Goal: Task Accomplishment & Management: Manage account settings

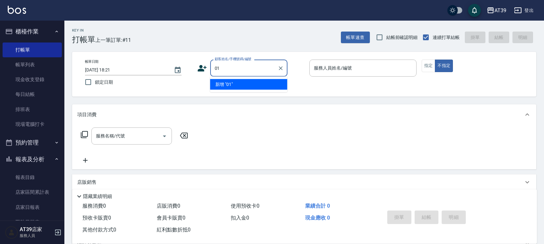
type input "01"
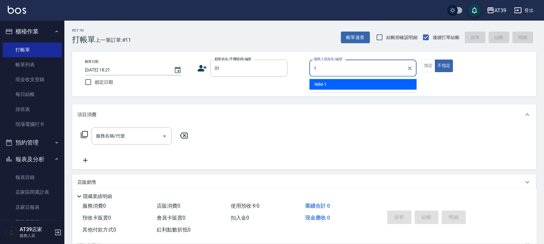
type input "NiNi-1"
type button "false"
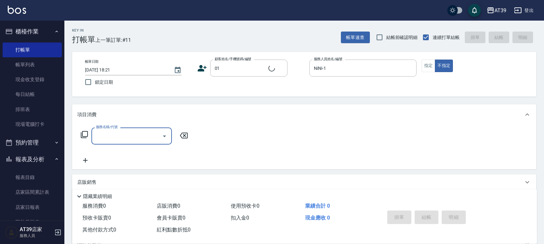
type input "新客人 姓名未設定/01/null"
click at [84, 136] on icon at bounding box center [84, 134] width 7 height 7
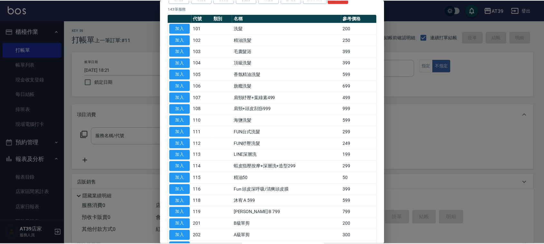
scroll to position [46, 0]
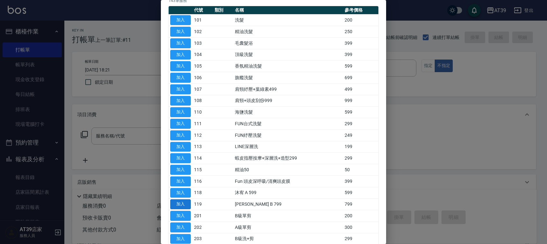
click at [184, 201] on button "加入" at bounding box center [180, 204] width 21 height 10
type input "沐宥 B 799(119)"
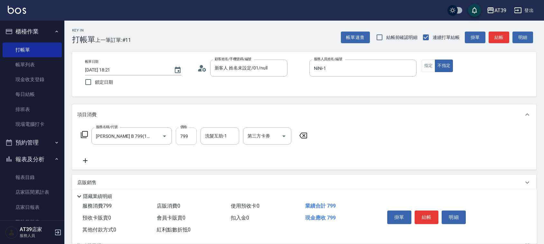
click at [195, 132] on input "799" at bounding box center [186, 135] width 21 height 17
type input "1100"
drag, startPoint x: 494, startPoint y: 34, endPoint x: 492, endPoint y: 31, distance: 3.9
click at [493, 32] on button "結帳" at bounding box center [499, 38] width 21 height 12
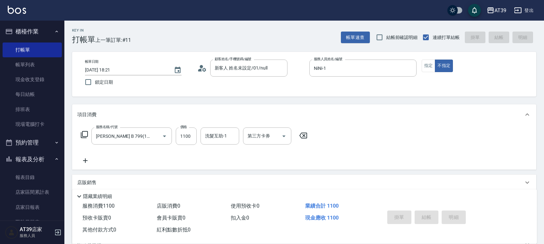
type input "2025/09/26 19:45"
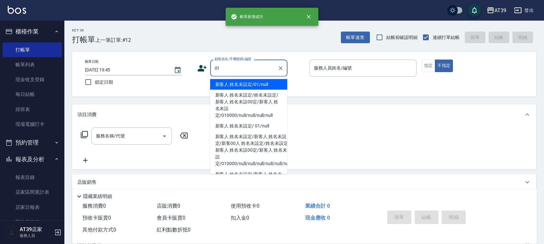
type input "新客人 姓名未設定/01/null"
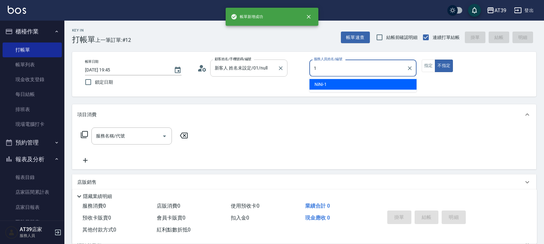
type input "NiNi-1"
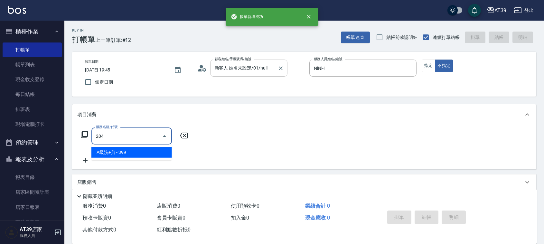
type input "A級洗+剪(204)"
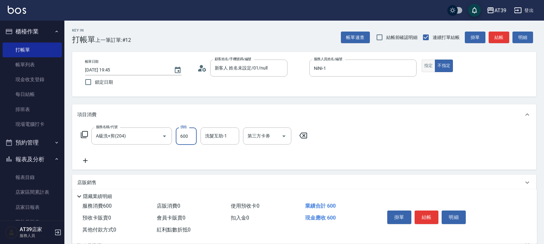
type input "600"
click at [425, 63] on button "指定" at bounding box center [429, 66] width 14 height 13
click at [505, 43] on button "結帳" at bounding box center [499, 38] width 21 height 12
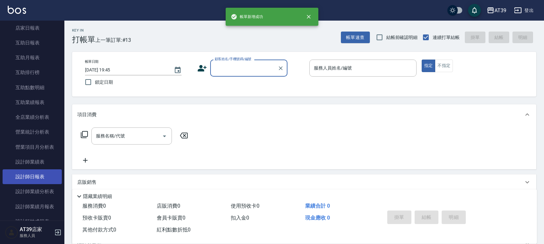
scroll to position [194, 0]
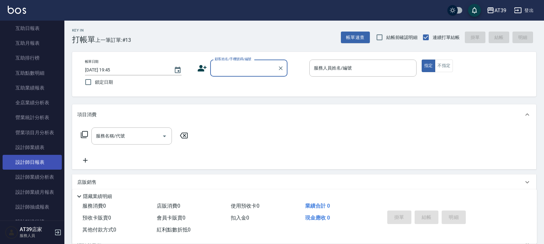
click at [29, 166] on link "設計師日報表" at bounding box center [32, 162] width 59 height 15
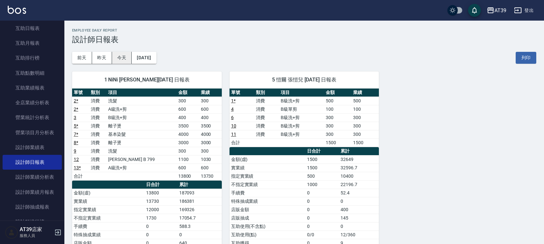
click at [120, 59] on button "今天" at bounding box center [122, 58] width 20 height 12
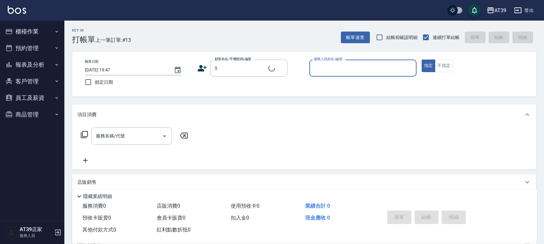
type input "Alan/0903721250/5"
type input "愷爾-5"
click at [422, 60] on button "指定" at bounding box center [429, 66] width 14 height 13
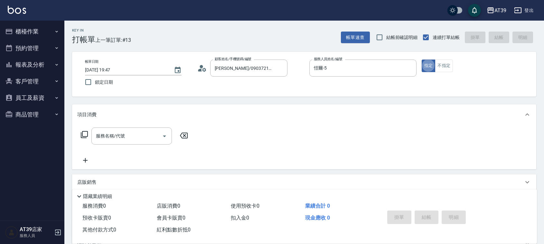
type button "true"
click at [440, 63] on button "不指定" at bounding box center [444, 66] width 18 height 13
click at [110, 139] on div "服務名稱/代號 服務名稱/代號" at bounding box center [131, 135] width 80 height 17
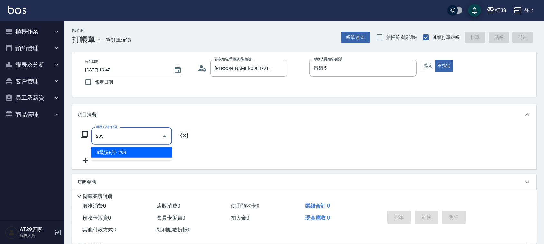
type input "B級洗+剪(203)"
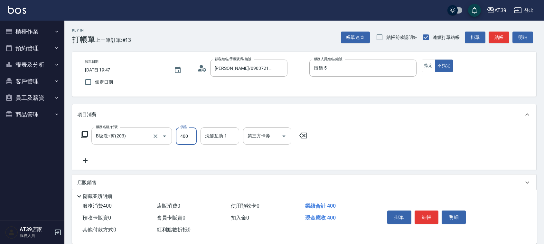
type input "400"
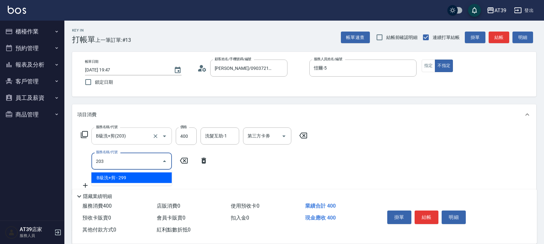
type input "B級洗+剪(203)"
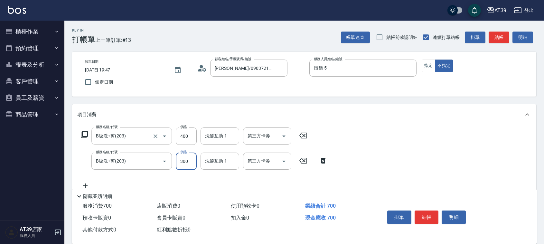
type input "300"
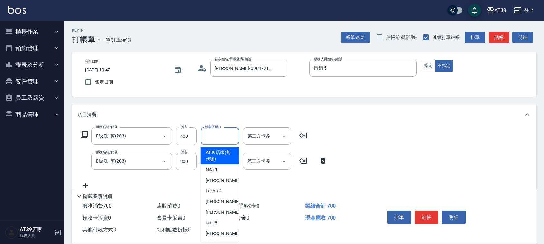
click at [208, 141] on input "洗髮互助-1" at bounding box center [219, 135] width 33 height 11
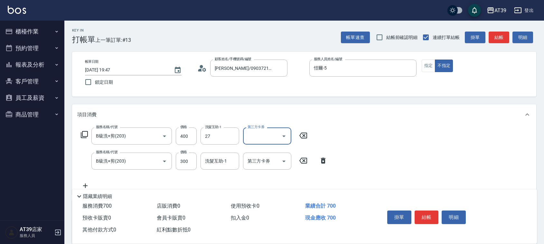
type input "芊芊-27"
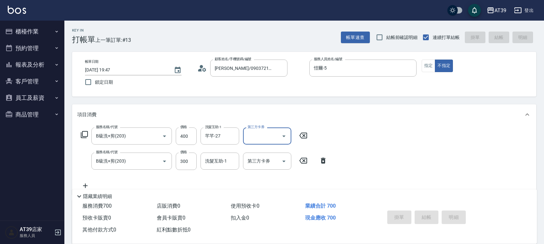
type input "2025/09/26 19:48"
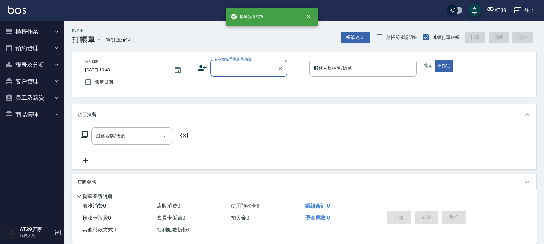
click at [41, 64] on button "報表及分析" at bounding box center [32, 64] width 59 height 17
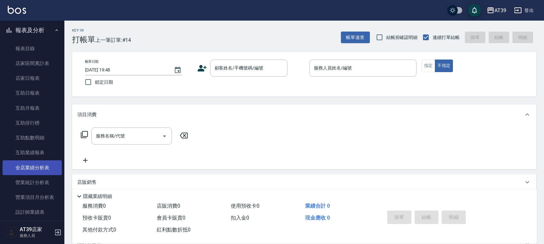
scroll to position [80, 0]
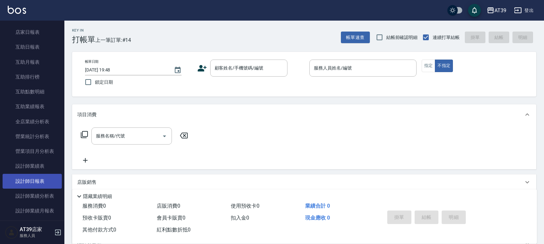
click at [40, 179] on link "設計師日報表" at bounding box center [32, 181] width 59 height 15
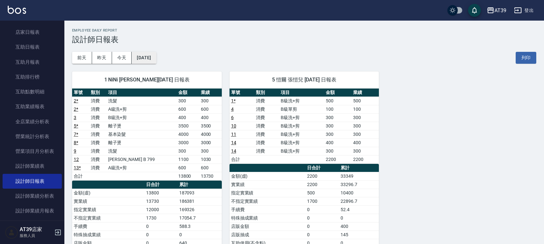
click at [154, 58] on button "[DATE]" at bounding box center [144, 58] width 24 height 12
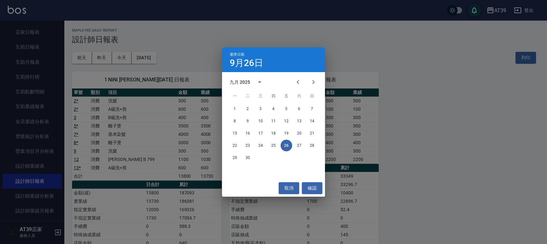
click at [207, 41] on div "選擇日期 9月26日 九月 2025 一 二 三 四 五 六 日 1 2 3 4 5 6 7 8 9 10 11 12 13 14 15 16 17 18 1…" at bounding box center [273, 122] width 547 height 244
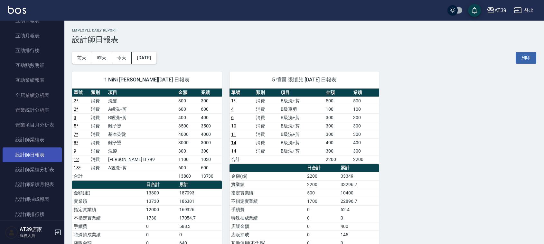
scroll to position [121, 0]
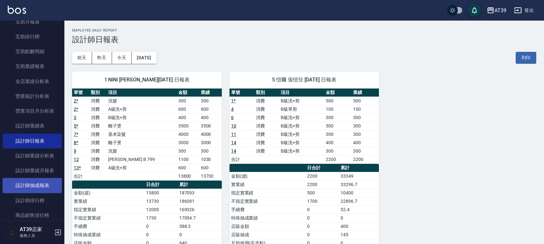
click at [41, 187] on link "設計師抽成報表" at bounding box center [32, 185] width 59 height 15
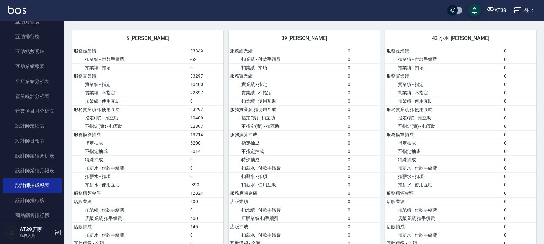
scroll to position [724, 0]
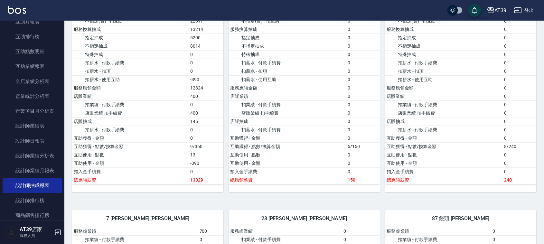
click at [23, 8] on img at bounding box center [17, 10] width 18 height 8
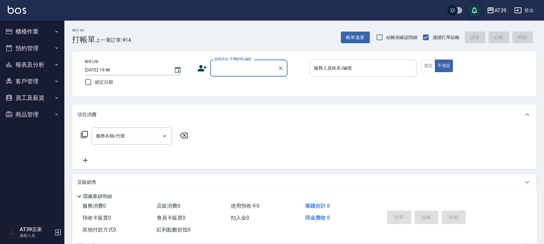
click at [370, 73] on input "服務人員姓名/編號" at bounding box center [362, 67] width 101 height 11
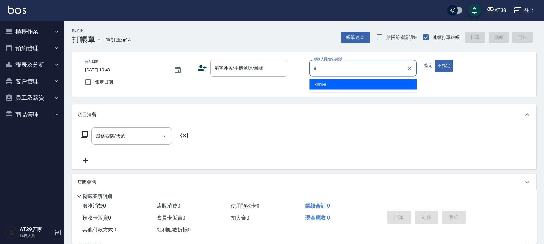
click at [364, 87] on div "kimi -8" at bounding box center [362, 84] width 107 height 11
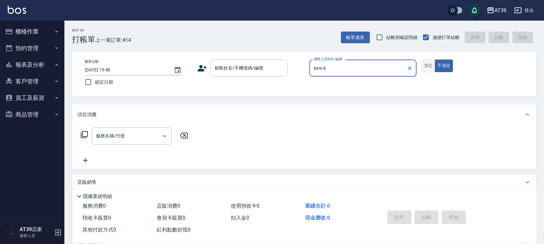
type input "kimi-8"
click at [430, 62] on button "指定" at bounding box center [429, 66] width 14 height 13
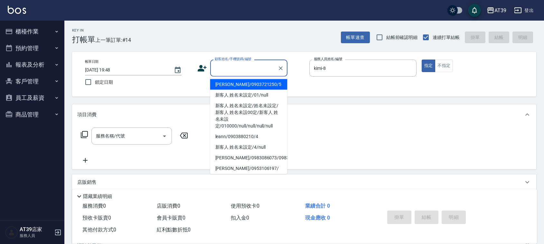
click at [250, 70] on input "顧客姓名/手機號碼/編號" at bounding box center [244, 67] width 62 height 11
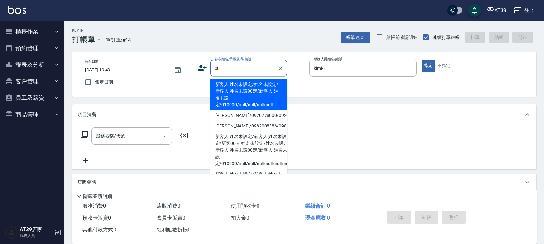
click at [244, 86] on li "新客人 姓名未設定/姓名未設定/新客人 姓名未設00定/新客人 姓名未設定/010000/null/null/null/null" at bounding box center [248, 94] width 77 height 31
type input "新客人 姓名未設定/姓名未設定/新客人 姓名未設00定/新客人 姓名未設定/010000/null/null/null/null"
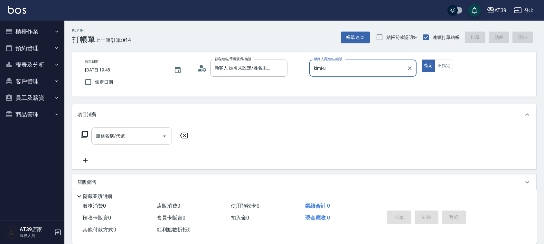
click at [140, 136] on input "服務名稱/代號" at bounding box center [126, 135] width 65 height 11
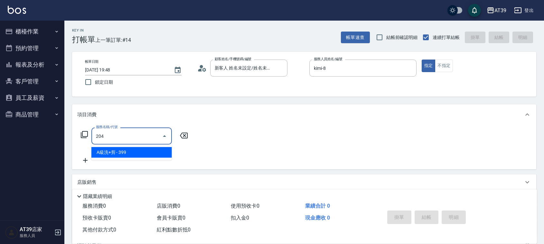
drag, startPoint x: 150, startPoint y: 151, endPoint x: 166, endPoint y: 151, distance: 16.4
click at [150, 152] on span "A級洗+剪 - 399" at bounding box center [131, 152] width 80 height 11
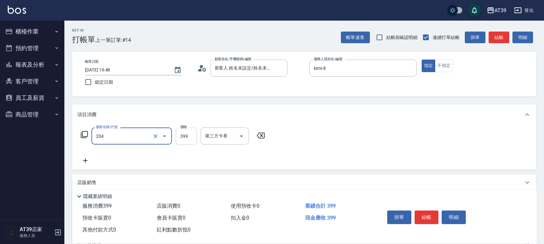
type input "A級洗+剪(204)"
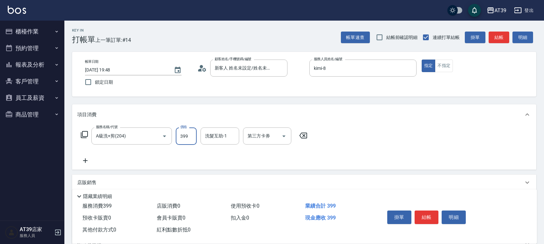
click at [185, 136] on input "399" at bounding box center [186, 135] width 21 height 17
type input "500"
click at [228, 133] on input "洗髮互助-1" at bounding box center [219, 135] width 33 height 11
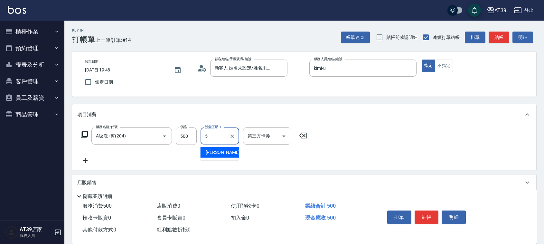
click at [216, 155] on div "愷爾 -5" at bounding box center [220, 152] width 39 height 11
type input "愷爾-5"
click at [506, 33] on button "結帳" at bounding box center [499, 38] width 21 height 12
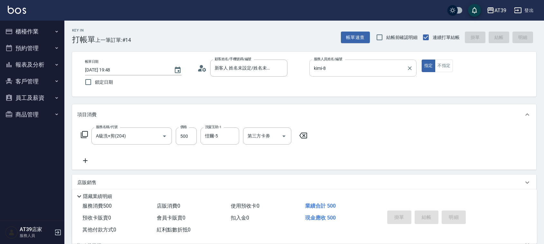
type input "2025/09/26 19:50"
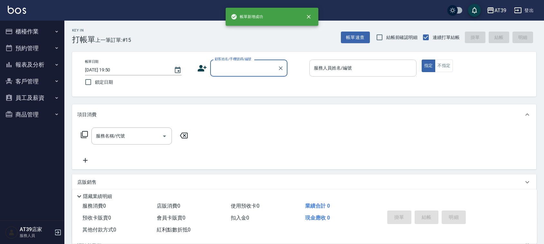
click at [335, 70] on div "服務人員姓名/編號 服務人員姓名/編號" at bounding box center [362, 68] width 107 height 17
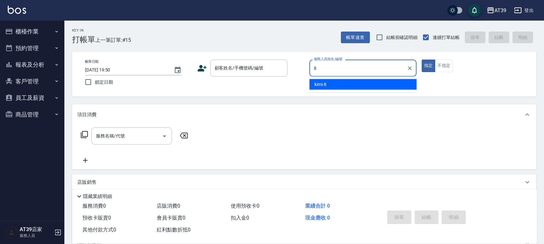
click at [331, 81] on div "kimi -8" at bounding box center [362, 84] width 107 height 11
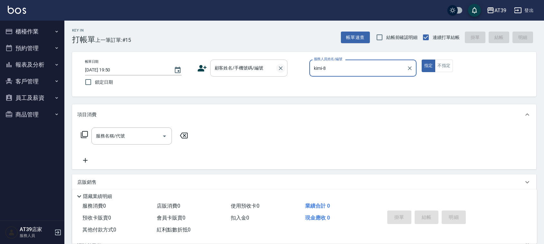
click at [279, 68] on icon "Clear" at bounding box center [280, 68] width 6 height 6
type input "kimi-8"
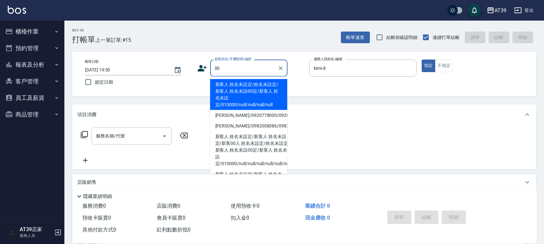
click at [259, 86] on li "新客人 姓名未設定/姓名未設定/新客人 姓名未設00定/新客人 姓名未設定/010000/null/null/null/null" at bounding box center [248, 94] width 77 height 31
type input "新客人 姓名未設定/姓名未設定/新客人 姓名未設00定/新客人 姓名未設定/010000/null/null/null/null"
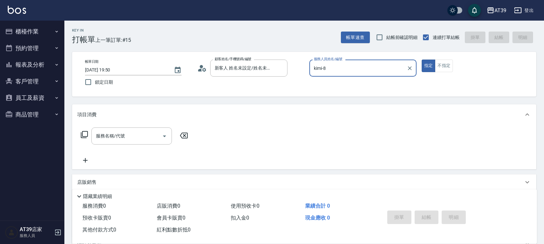
click at [84, 136] on icon at bounding box center [84, 135] width 8 height 8
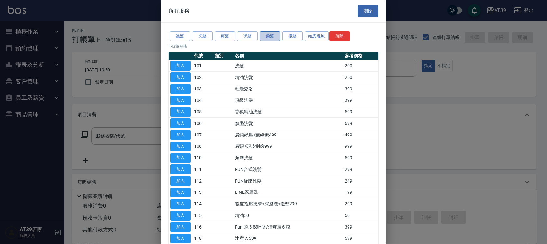
click at [269, 39] on button "染髮" at bounding box center [270, 36] width 21 height 10
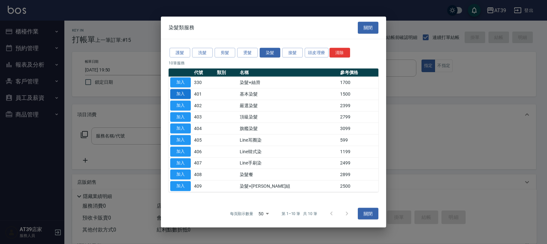
click at [183, 97] on button "加入" at bounding box center [180, 94] width 21 height 10
type input "基本染髮(401)"
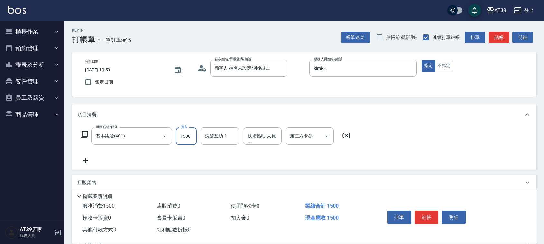
click at [189, 134] on input "1500" at bounding box center [186, 135] width 21 height 17
type input "1600"
click at [221, 136] on div "洗髮互助-1 洗髮互助-1" at bounding box center [220, 135] width 39 height 17
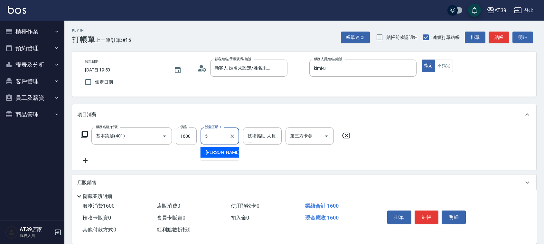
click at [224, 154] on div "愷爾 -5" at bounding box center [220, 152] width 39 height 11
type input "愷爾-5"
click at [504, 39] on button "結帳" at bounding box center [499, 38] width 21 height 12
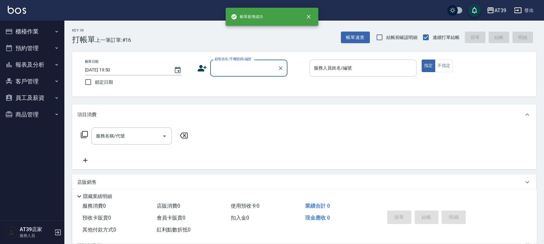
click at [358, 71] on input "服務人員姓名/編號" at bounding box center [362, 67] width 101 height 11
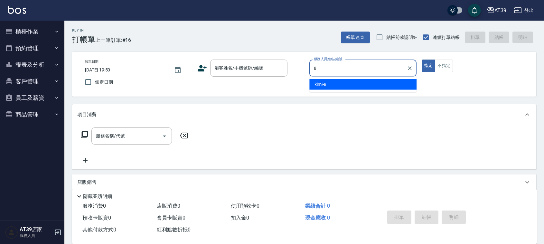
click at [348, 89] on div "kimi -8" at bounding box center [362, 84] width 107 height 11
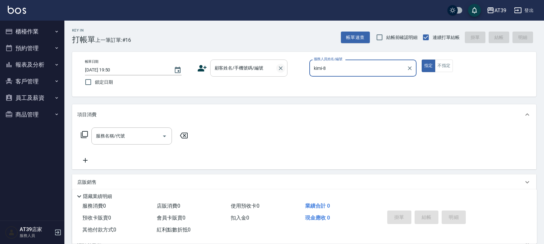
click at [278, 70] on icon "Clear" at bounding box center [280, 68] width 6 height 6
type input "kimi-8"
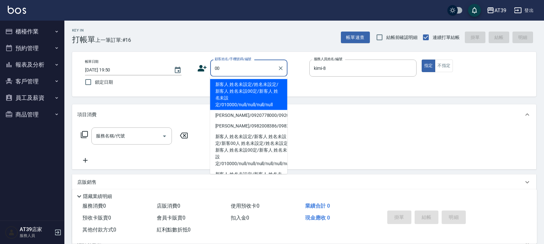
click at [262, 79] on li "新客人 姓名未設定/姓名未設定/新客人 姓名未設00定/新客人 姓名未設定/010000/null/null/null/null" at bounding box center [248, 94] width 77 height 31
type input "新客人 姓名未設定/姓名未設定/新客人 姓名未設00定/新客人 姓名未設定/010000/null/null/null/null"
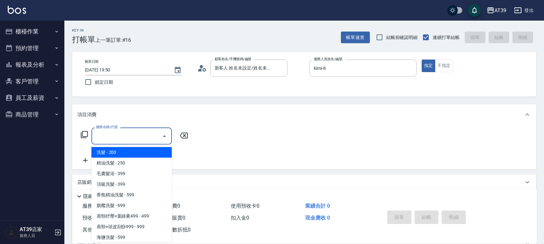
click at [141, 136] on input "服務名稱/代號" at bounding box center [126, 135] width 65 height 11
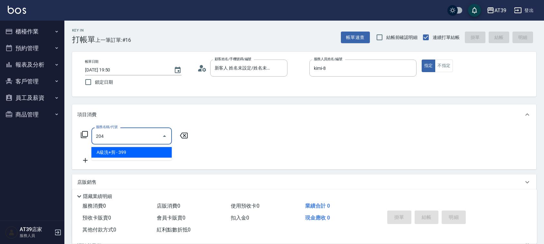
click at [156, 155] on span "A級洗+剪 - 399" at bounding box center [131, 152] width 80 height 11
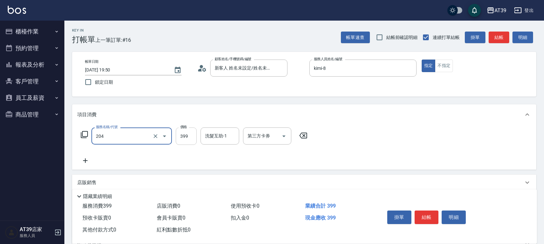
click at [183, 137] on input "399" at bounding box center [186, 135] width 21 height 17
type input "A級洗+剪(204)"
type input "500"
click at [502, 36] on button "結帳" at bounding box center [499, 38] width 21 height 12
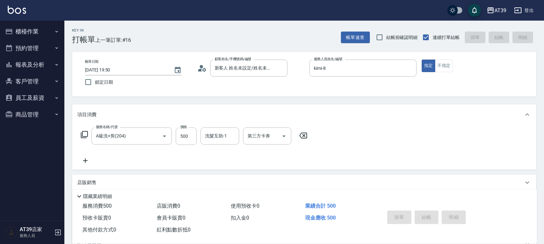
type input "2025/09/26 19:51"
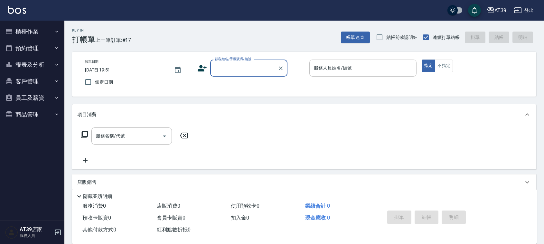
click at [337, 74] on div "服務人員姓名/編號" at bounding box center [362, 68] width 107 height 17
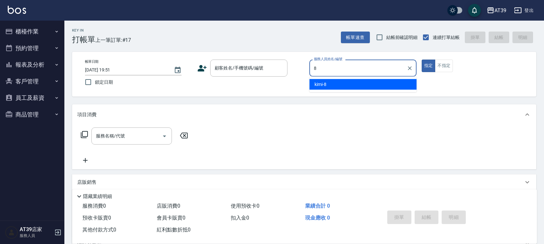
click at [332, 81] on div "kimi -8" at bounding box center [362, 84] width 107 height 11
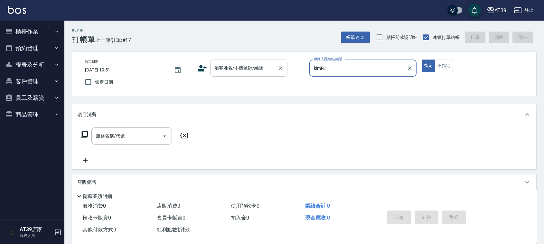
click at [248, 61] on div "顧客姓名/手機號碼/編號" at bounding box center [248, 68] width 77 height 17
type input "kimi-8"
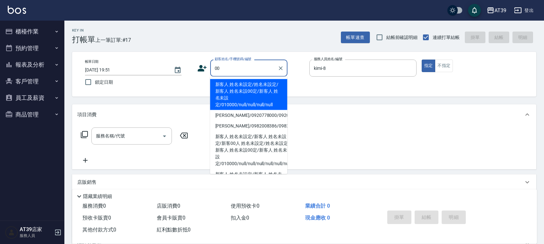
click at [244, 80] on li "新客人 姓名未設定/姓名未設定/新客人 姓名未設00定/新客人 姓名未設定/010000/null/null/null/null" at bounding box center [248, 94] width 77 height 31
type input "新客人 姓名未設定/姓名未設定/新客人 姓名未設00定/新客人 姓名未設定/010000/null/null/null/null"
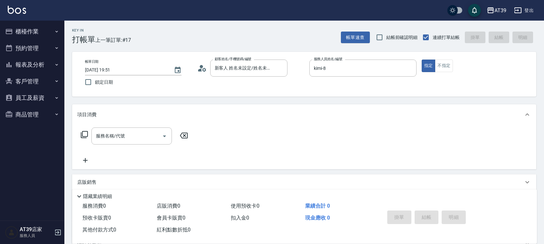
click at [145, 126] on div "服務名稱/代號 服務名稱/代號" at bounding box center [304, 147] width 464 height 44
click at [140, 131] on input "服務名稱/代號" at bounding box center [126, 135] width 65 height 11
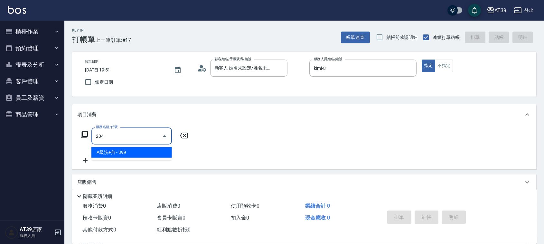
click at [145, 151] on span "A級洗+剪 - 399" at bounding box center [131, 152] width 80 height 11
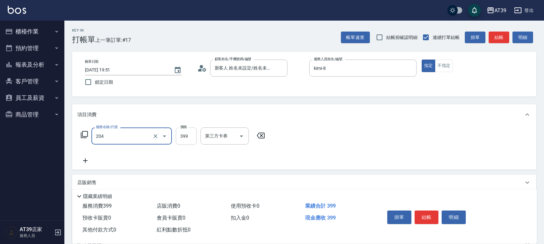
type input "A級洗+剪(204)"
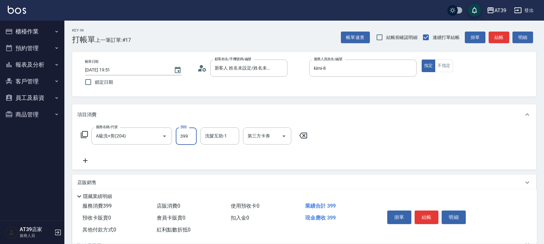
click at [183, 131] on input "399" at bounding box center [186, 135] width 21 height 17
type input "500"
click at [502, 37] on button "結帳" at bounding box center [499, 38] width 21 height 12
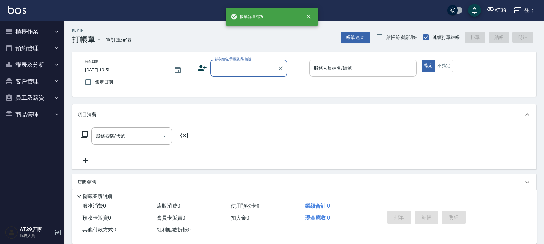
click at [349, 68] on input "服務人員姓名/編號" at bounding box center [362, 67] width 101 height 11
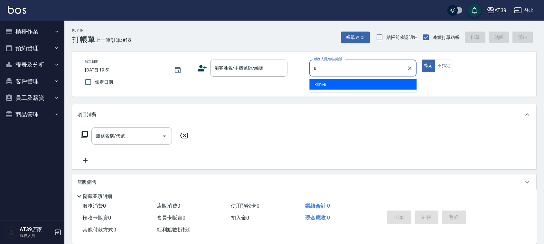
click at [348, 84] on div "kimi -8" at bounding box center [362, 84] width 107 height 11
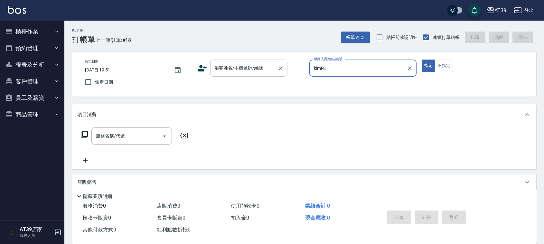
type input "kimi-8"
click at [228, 70] on input "顧客姓名/手機號碼/編號" at bounding box center [244, 67] width 62 height 11
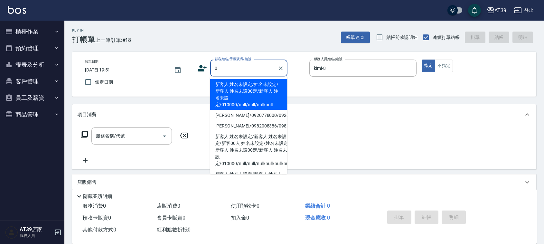
click at [229, 87] on li "新客人 姓名未設定/姓名未設定/新客人 姓名未設00定/新客人 姓名未設定/010000/null/null/null/null" at bounding box center [248, 94] width 77 height 31
type input "新客人 姓名未設定/姓名未設定/新客人 姓名未設00定/新客人 姓名未設定/010000/null/null/null/null"
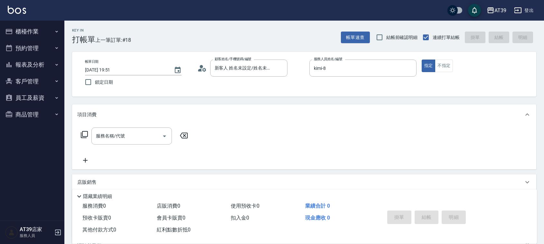
click at [80, 137] on icon at bounding box center [84, 135] width 8 height 8
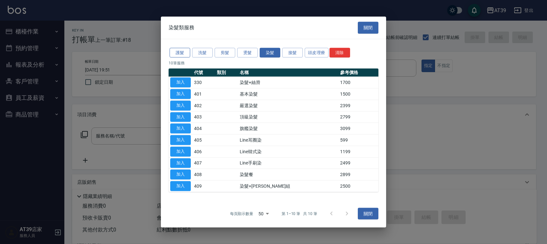
click at [182, 54] on button "護髮" at bounding box center [180, 53] width 21 height 10
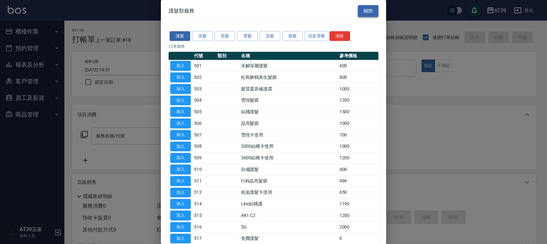
click at [364, 9] on button "關閉" at bounding box center [368, 11] width 21 height 12
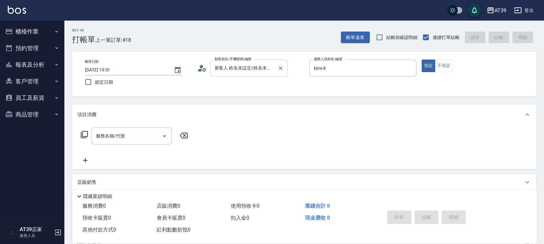
click at [273, 60] on div "新客人 姓名未設定/姓名未設定/新客人 姓名未設00定/新客人 姓名未設定/010000/null/null/null/null 顧客姓名/手機號碼/編號" at bounding box center [248, 68] width 77 height 17
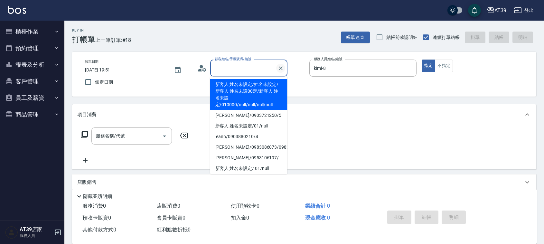
click at [281, 68] on icon "Clear" at bounding box center [281, 68] width 4 height 4
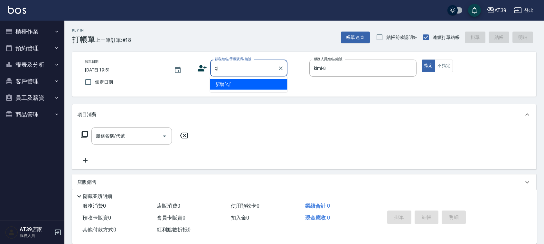
type input "c"
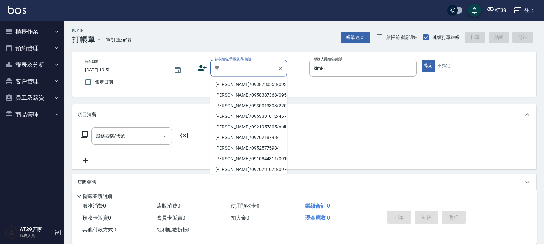
click at [262, 90] on li "黃育苓/0938730553/0938730553" at bounding box center [248, 84] width 77 height 11
type input "黃育苓/0938730553/0938730553"
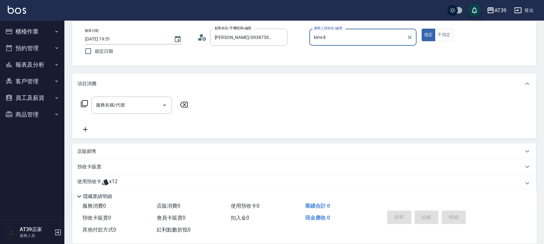
scroll to position [71, 0]
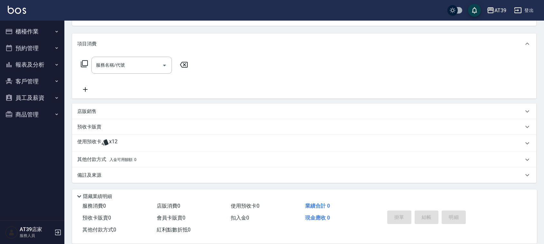
click at [104, 143] on icon at bounding box center [105, 142] width 7 height 6
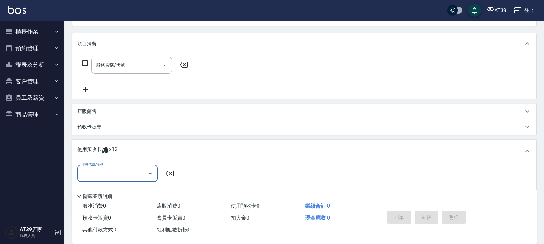
scroll to position [0, 0]
click at [112, 175] on input "卡券代號/名稱" at bounding box center [112, 173] width 65 height 11
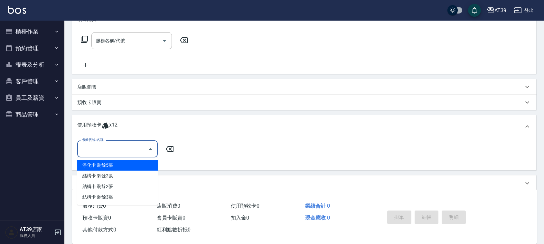
scroll to position [118, 0]
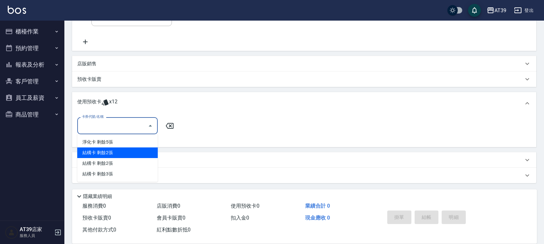
click at [108, 154] on div "結構卡 剩餘2張" at bounding box center [117, 152] width 80 height 11
type input "結構卡"
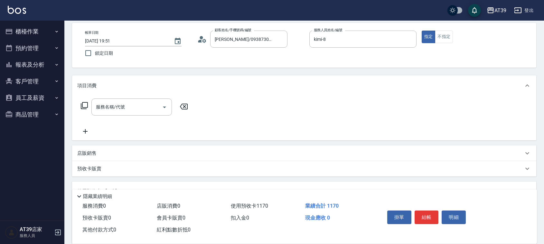
scroll to position [0, 0]
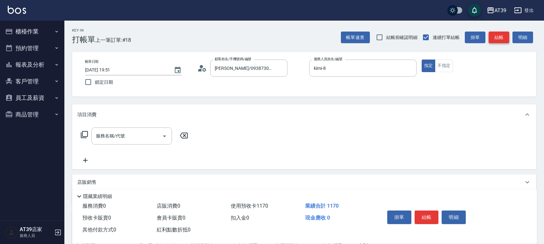
click at [504, 38] on button "結帳" at bounding box center [499, 38] width 21 height 12
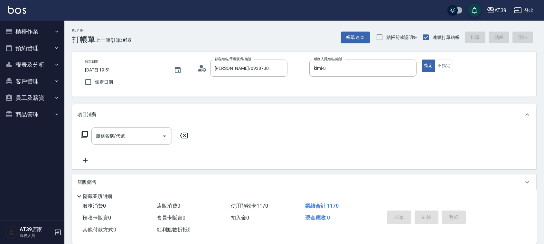
type input "2025/09/26 19:52"
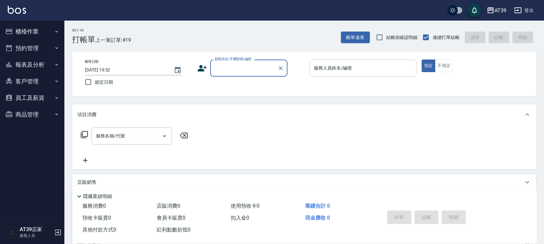
click at [391, 72] on input "服務人員姓名/編號" at bounding box center [362, 67] width 101 height 11
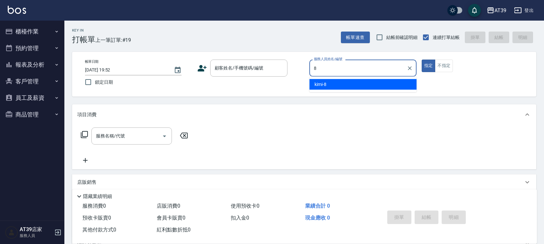
click at [387, 84] on div "kimi -8" at bounding box center [362, 84] width 107 height 11
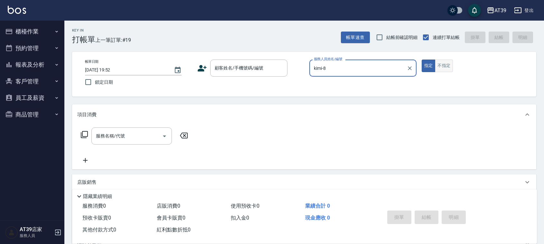
type input "kimi-8"
click at [450, 71] on button "不指定" at bounding box center [444, 66] width 18 height 13
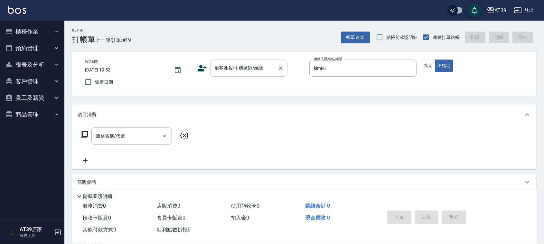
click at [246, 60] on div "顧客姓名/手機號碼/編號" at bounding box center [248, 68] width 77 height 17
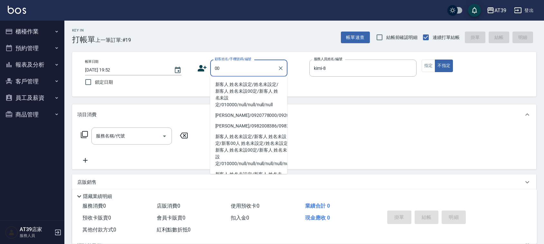
click at [234, 83] on li "新客人 姓名未設定/姓名未設定/新客人 姓名未設00定/新客人 姓名未設定/010000/null/null/null/null" at bounding box center [248, 94] width 77 height 31
type input "新客人 姓名未設定/姓名未設定/新客人 姓名未設00定/新客人 姓名未設定/010000/null/null/null/null"
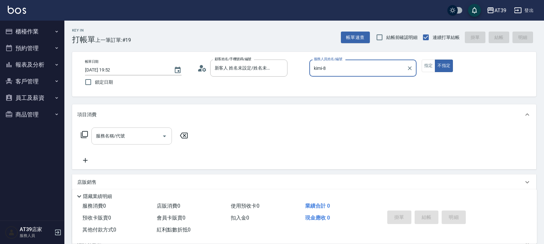
click at [150, 136] on input "服務名稱/代號" at bounding box center [126, 135] width 65 height 11
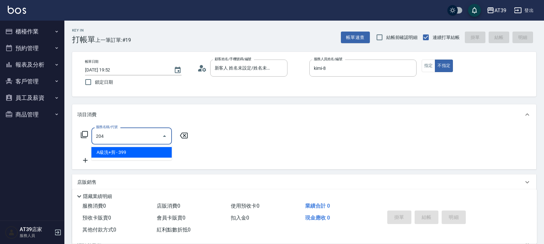
click at [149, 147] on span "A級洗+剪 - 399" at bounding box center [131, 152] width 80 height 11
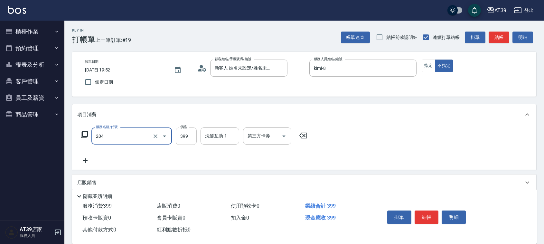
type input "A級洗+剪(204)"
click at [178, 135] on input "399" at bounding box center [186, 135] width 21 height 17
type input "400"
click at [214, 136] on div "洗髮互助-1 洗髮互助-1" at bounding box center [220, 135] width 39 height 17
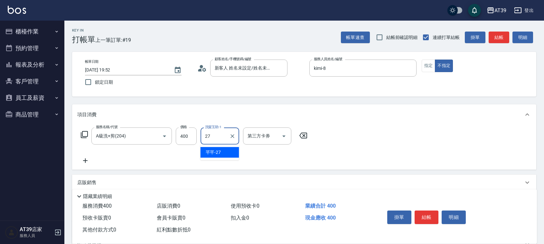
click at [213, 153] on span "芊芊 -27" at bounding box center [213, 152] width 15 height 7
type input "芊芊-27"
click at [497, 40] on button "結帳" at bounding box center [499, 38] width 21 height 12
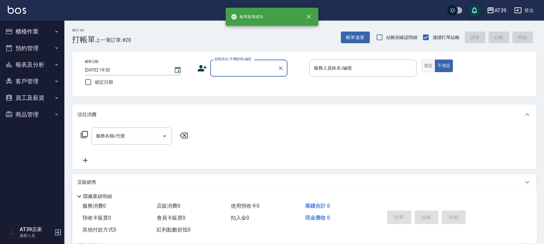
click at [427, 65] on button "指定" at bounding box center [429, 66] width 14 height 13
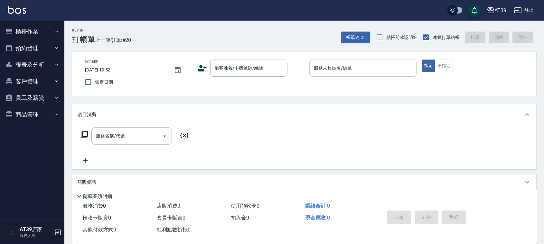
click at [378, 72] on input "服務人員姓名/編號" at bounding box center [362, 67] width 101 height 11
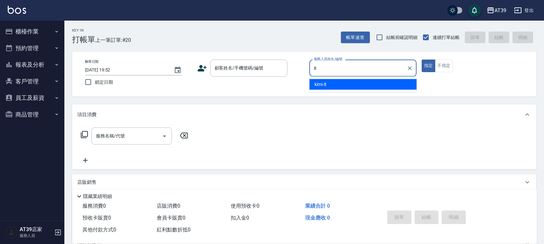
click at [356, 85] on div "kimi -8" at bounding box center [362, 84] width 107 height 11
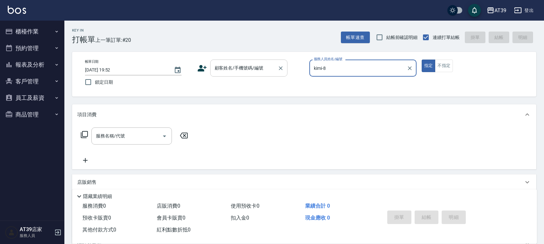
type input "kimi-8"
click at [260, 69] on input "顧客姓名/手機號碼/編號" at bounding box center [244, 67] width 62 height 11
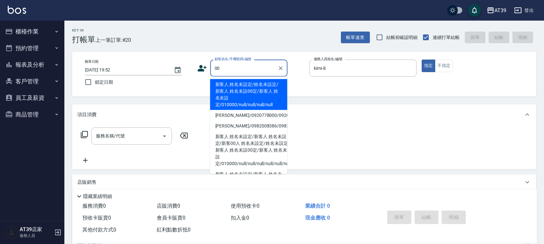
click at [248, 84] on li "新客人 姓名未設定/姓名未設定/新客人 姓名未設00定/新客人 姓名未設定/010000/null/null/null/null" at bounding box center [248, 94] width 77 height 31
type input "新客人 姓名未設定/姓名未設定/新客人 姓名未設00定/新客人 姓名未設定/010000/null/null/null/null"
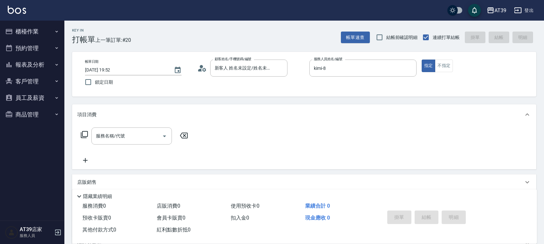
click at [89, 132] on div "服務名稱/代號 服務名稱/代號" at bounding box center [134, 135] width 115 height 17
click at [84, 134] on icon at bounding box center [84, 135] width 8 height 8
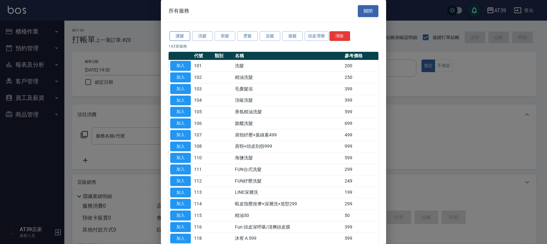
click at [183, 39] on button "護髮" at bounding box center [180, 36] width 21 height 10
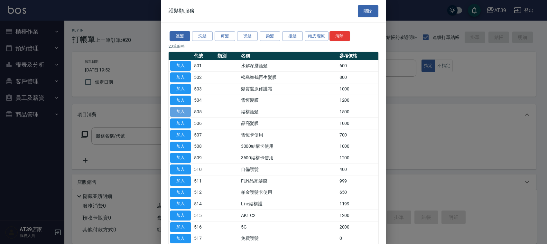
click at [185, 111] on button "加入" at bounding box center [180, 112] width 21 height 10
type input "結構護髮(505)"
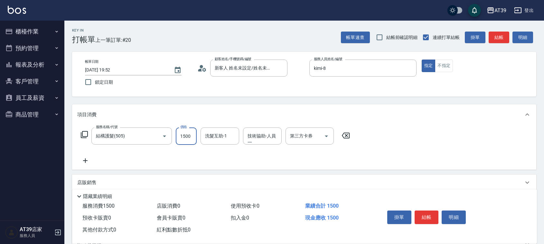
click at [187, 130] on input "1500" at bounding box center [186, 135] width 21 height 17
type input "1200"
click at [502, 40] on button "結帳" at bounding box center [499, 38] width 21 height 12
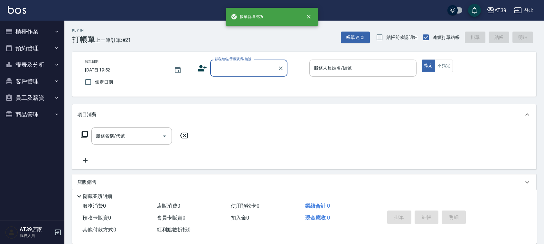
click at [377, 70] on input "服務人員姓名/編號" at bounding box center [362, 67] width 101 height 11
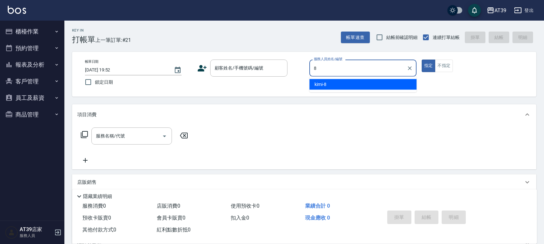
click at [372, 79] on div "kimi -8" at bounding box center [362, 84] width 107 height 11
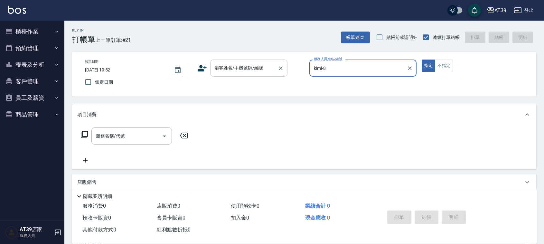
type input "kimi-8"
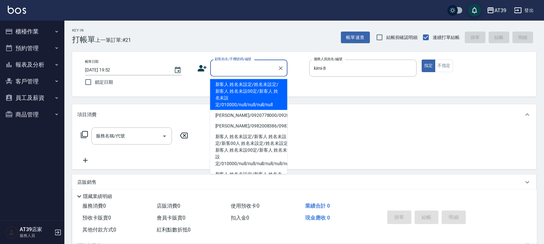
click at [234, 68] on input "顧客姓名/手機號碼/編號" at bounding box center [244, 67] width 62 height 11
click at [232, 88] on li "新客人 姓名未設定/姓名未設定/新客人 姓名未設00定/新客人 姓名未設定/010000/null/null/null/null" at bounding box center [248, 94] width 77 height 31
type input "新客人 姓名未設定/姓名未設定/新客人 姓名未設00定/新客人 姓名未設定/010000/null/null/null/null"
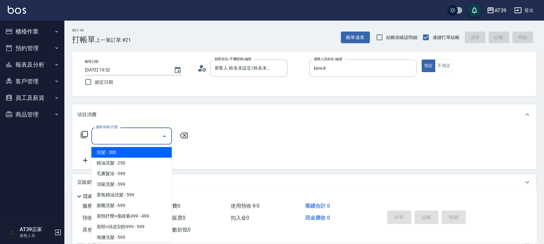
click at [130, 133] on input "服務名稱/代號" at bounding box center [126, 135] width 65 height 11
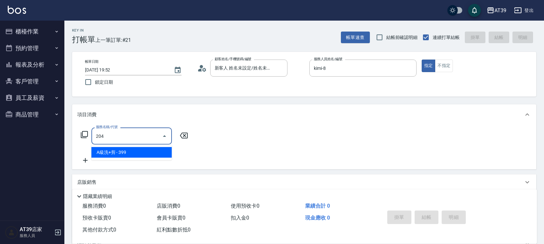
click at [137, 152] on span "A級洗+剪 - 399" at bounding box center [131, 152] width 80 height 11
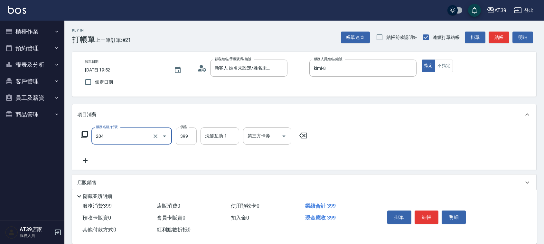
type input "A級洗+剪(204)"
click at [191, 143] on input "399" at bounding box center [186, 135] width 21 height 17
type input "500"
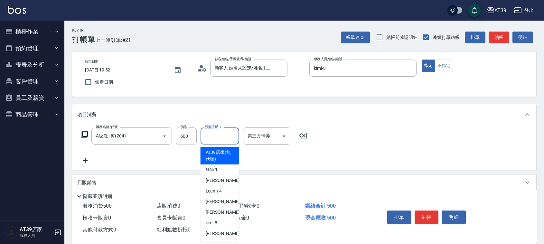
click at [223, 134] on div "洗髮互助-1 洗髮互助-1" at bounding box center [220, 135] width 39 height 17
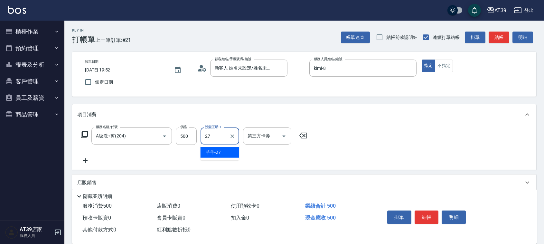
click at [226, 149] on div "芊芊 -27" at bounding box center [220, 152] width 39 height 11
type input "芊芊-27"
click at [499, 38] on button "結帳" at bounding box center [499, 38] width 21 height 12
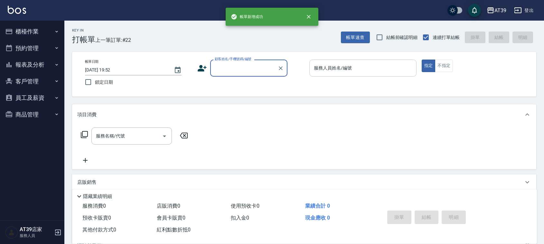
click at [362, 68] on input "服務人員姓名/編號" at bounding box center [362, 67] width 101 height 11
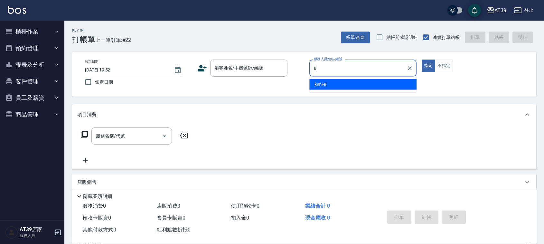
click at [358, 79] on div "kimi -8" at bounding box center [362, 84] width 107 height 11
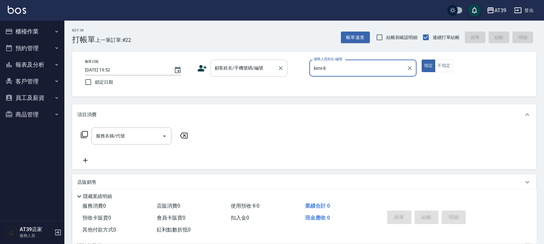
type input "kimi-8"
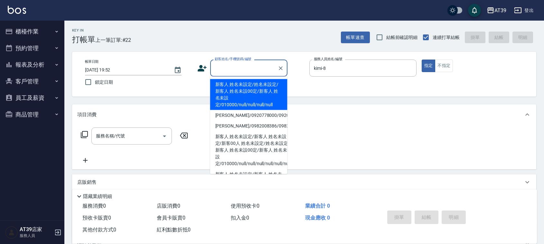
click at [266, 70] on input "顧客姓名/手機號碼/編號" at bounding box center [244, 67] width 62 height 11
click at [242, 89] on li "新客人 姓名未設定/姓名未設定/新客人 姓名未設00定/新客人 姓名未設定/010000/null/null/null/null" at bounding box center [248, 94] width 77 height 31
type input "新客人 姓名未設定/姓名未設定/新客人 姓名未設00定/新客人 姓名未設定/010000/null/null/null/null"
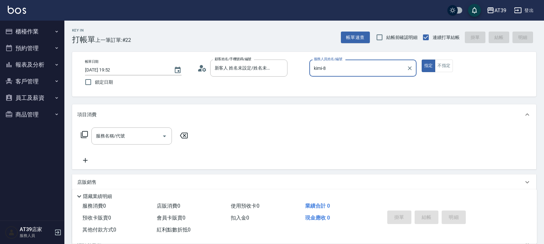
click at [85, 134] on icon at bounding box center [84, 135] width 8 height 8
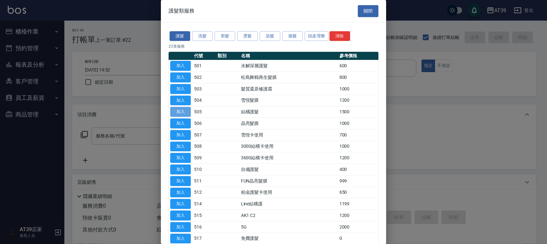
click at [177, 117] on button "加入" at bounding box center [180, 112] width 21 height 10
type input "結構護髮(505)"
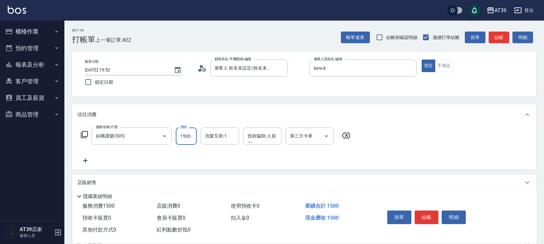
click at [188, 139] on input "1500" at bounding box center [186, 135] width 21 height 17
click at [215, 144] on div "洗髮互助-1" at bounding box center [220, 135] width 39 height 17
type input "999"
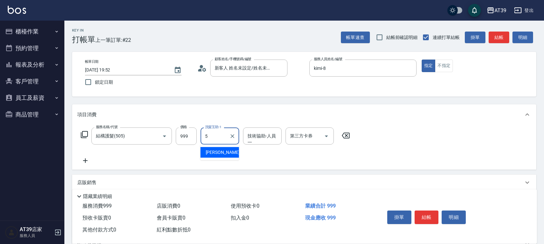
click at [216, 153] on span "愷爾 -5" at bounding box center [225, 152] width 38 height 7
type input "愷爾-5"
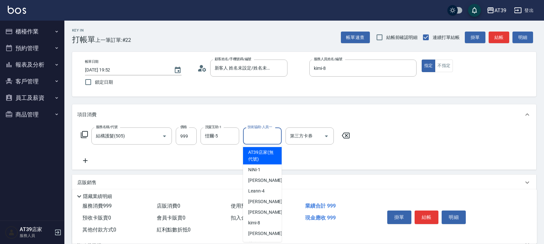
click at [267, 137] on input "技術協助-人員一" at bounding box center [262, 135] width 33 height 11
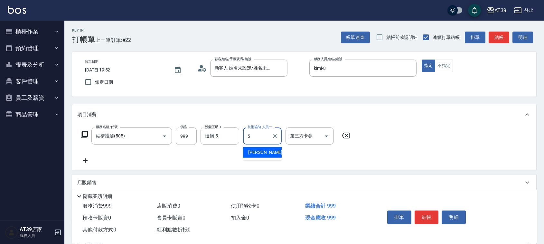
click at [257, 151] on span "愷爾 -5" at bounding box center [267, 152] width 38 height 7
type input "愷爾-5"
drag, startPoint x: 493, startPoint y: 34, endPoint x: 496, endPoint y: 36, distance: 3.9
click at [493, 34] on button "結帳" at bounding box center [499, 38] width 21 height 12
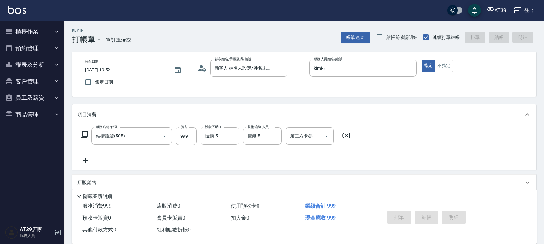
type input "2025/09/26 19:53"
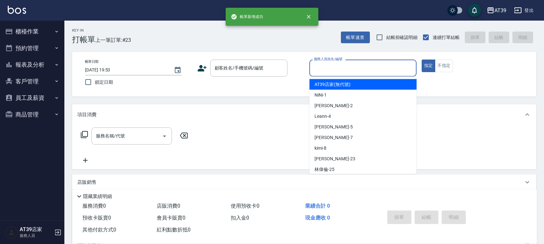
click at [380, 70] on input "服務人員姓名/編號" at bounding box center [362, 67] width 101 height 11
type input "7"
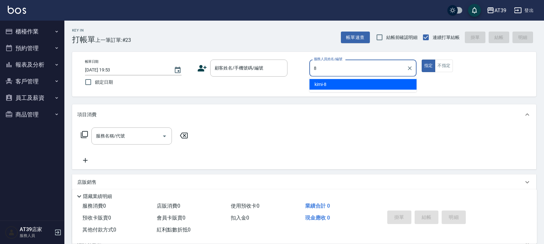
click at [363, 84] on div "kimi -8" at bounding box center [362, 84] width 107 height 11
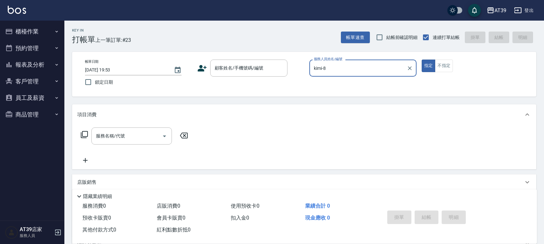
type input "kimi-8"
click at [264, 79] on div "帳單日期 2025/09/26 19:53 鎖定日期 顧客姓名/手機號碼/編號 顧客姓名/手機號碼/編號 服務人員姓名/編號 kimi-8 服務人員姓名/編號…" at bounding box center [304, 74] width 449 height 29
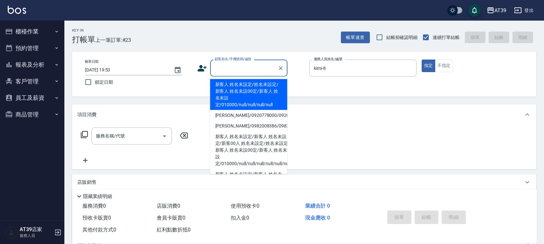
click at [261, 67] on input "顧客姓名/手機號碼/編號" at bounding box center [244, 67] width 62 height 11
click at [257, 82] on li "新客人 姓名未設定/姓名未設定/新客人 姓名未設00定/新客人 姓名未設定/010000/null/null/null/null" at bounding box center [248, 94] width 77 height 31
type input "新客人 姓名未設定/姓名未設定/新客人 姓名未設00定/新客人 姓名未設定/010000/null/null/null/null"
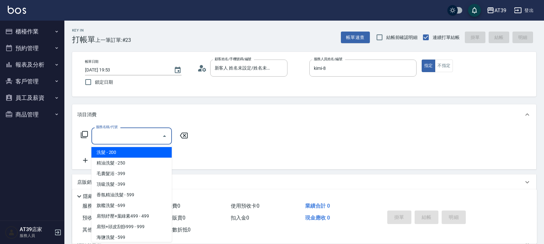
click at [122, 135] on div "服務名稱/代號 服務名稱/代號" at bounding box center [131, 135] width 80 height 17
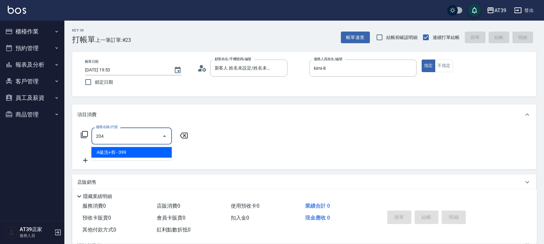
drag, startPoint x: 143, startPoint y: 152, endPoint x: 164, endPoint y: 142, distance: 23.6
click at [144, 153] on span "A級洗+剪 - 399" at bounding box center [131, 152] width 80 height 11
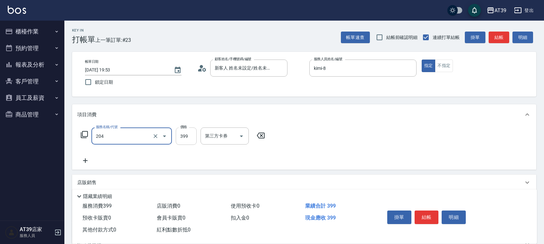
type input "A級洗+剪(204)"
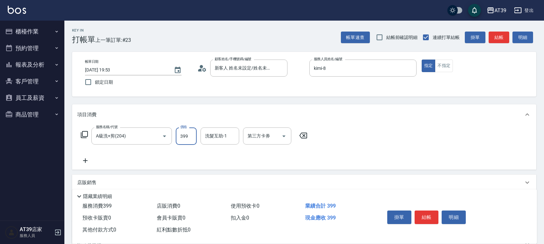
click at [187, 130] on input "399" at bounding box center [186, 135] width 21 height 17
type input "500"
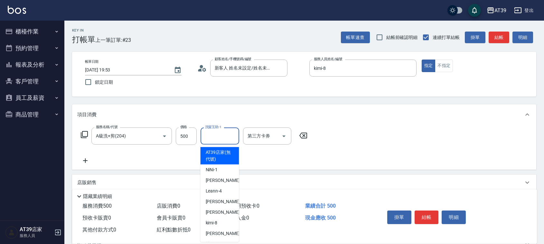
click at [212, 134] on input "洗髮互助-1" at bounding box center [219, 135] width 33 height 11
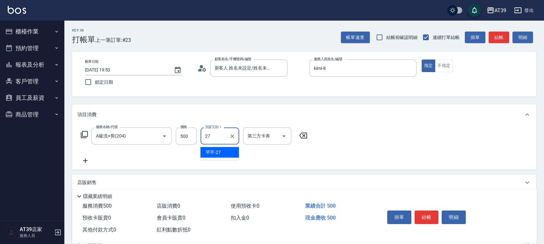
click at [223, 153] on div "芊芊 -27" at bounding box center [220, 152] width 39 height 11
type input "芊芊-27"
click at [503, 36] on button "結帳" at bounding box center [499, 38] width 21 height 12
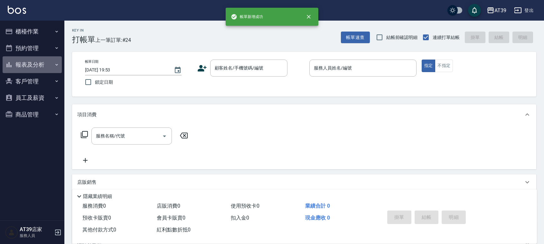
click at [35, 64] on button "報表及分析" at bounding box center [32, 64] width 59 height 17
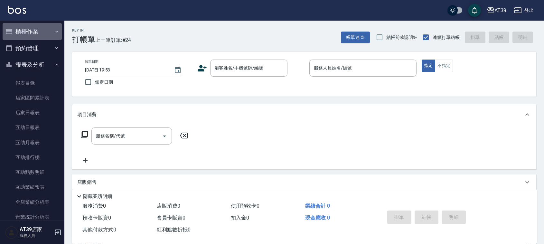
click at [38, 28] on button "櫃檯作業" at bounding box center [32, 31] width 59 height 17
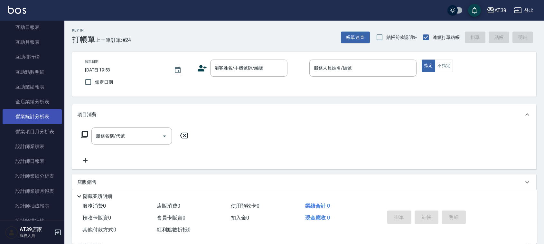
scroll to position [201, 0]
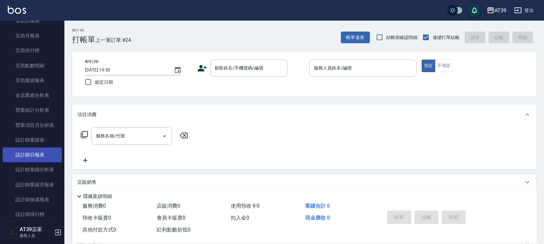
click at [36, 155] on link "設計師日報表" at bounding box center [32, 154] width 59 height 15
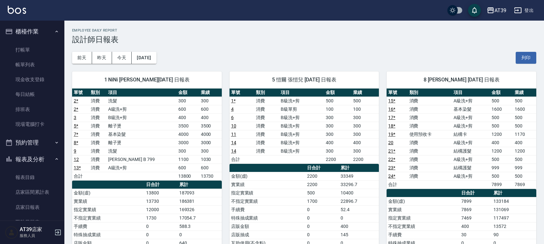
click at [19, 29] on button "櫃檯作業" at bounding box center [32, 31] width 59 height 17
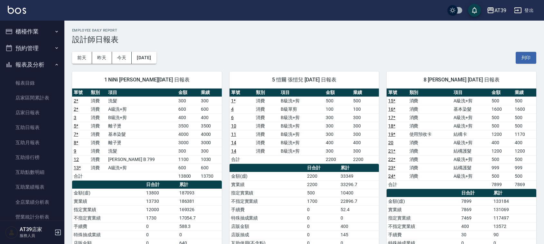
click at [19, 29] on button "櫃檯作業" at bounding box center [32, 31] width 59 height 17
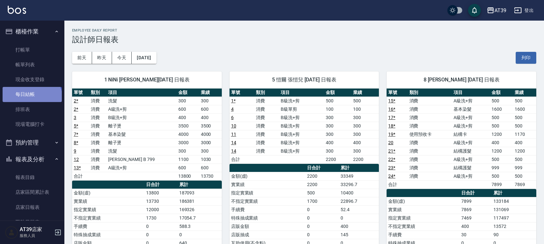
click at [31, 99] on link "每日結帳" at bounding box center [32, 94] width 59 height 15
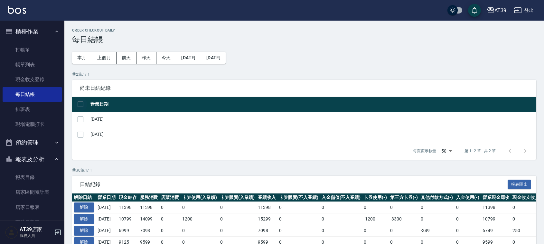
click at [76, 104] on input "checkbox" at bounding box center [81, 105] width 14 height 14
checkbox input "true"
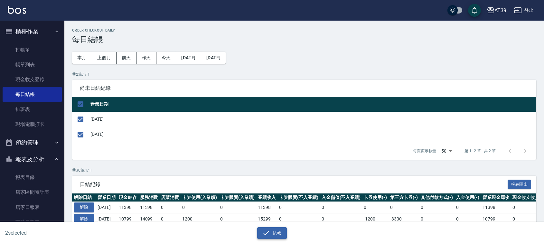
click at [263, 232] on icon "button" at bounding box center [266, 233] width 8 height 8
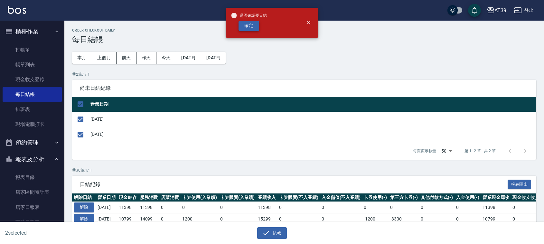
click at [253, 23] on button "確定" at bounding box center [248, 26] width 21 height 10
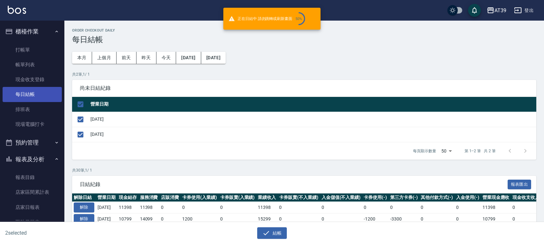
checkbox input "false"
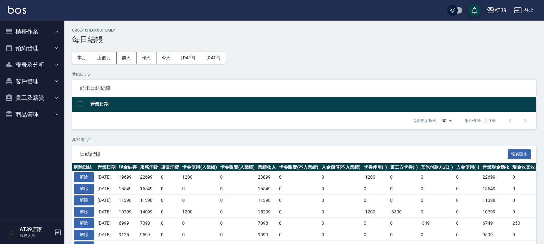
click at [31, 62] on button "報表及分析" at bounding box center [32, 64] width 59 height 17
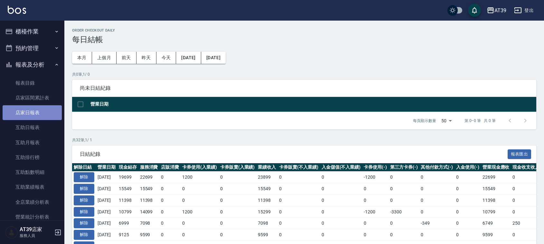
click at [41, 111] on link "店家日報表" at bounding box center [32, 112] width 59 height 15
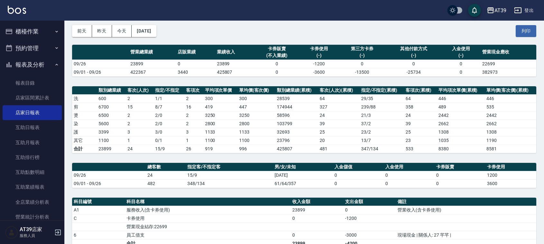
scroll to position [40, 0]
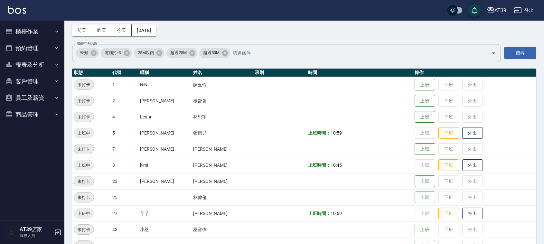
scroll to position [40, 0]
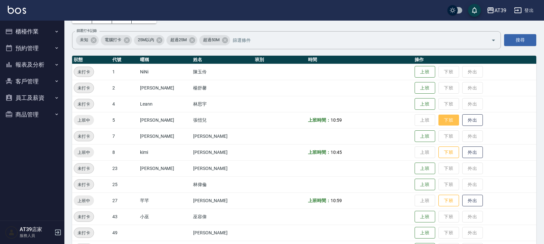
click at [438, 119] on button "下班" at bounding box center [448, 120] width 21 height 11
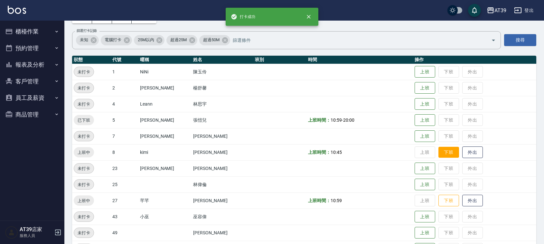
click at [439, 147] on button "下班" at bounding box center [448, 152] width 21 height 11
click at [445, 198] on button "下班" at bounding box center [448, 200] width 21 height 11
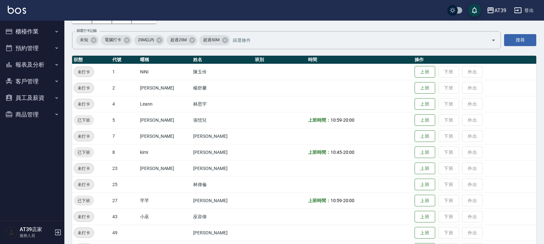
click at [47, 65] on button "報表及分析" at bounding box center [32, 64] width 59 height 17
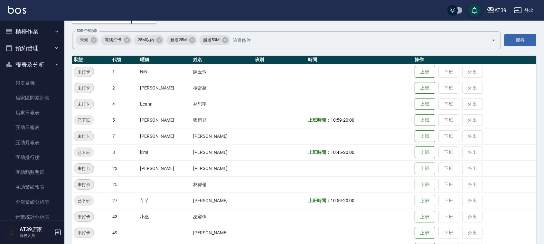
click at [28, 33] on button "櫃檯作業" at bounding box center [32, 31] width 59 height 17
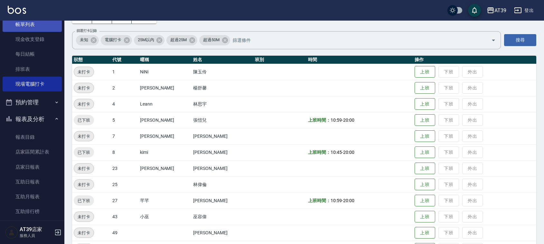
click at [33, 30] on link "帳單列表" at bounding box center [32, 24] width 59 height 15
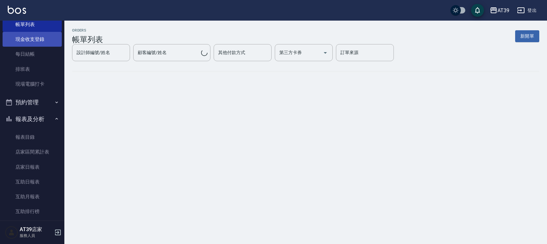
click at [37, 36] on link "現金收支登錄" at bounding box center [32, 39] width 59 height 15
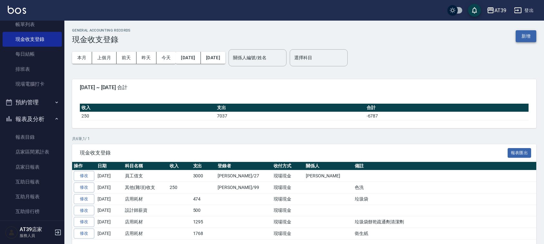
click at [522, 35] on button "新增" at bounding box center [526, 36] width 21 height 12
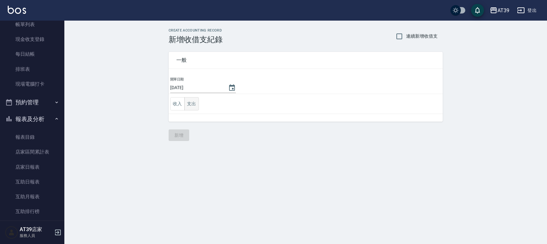
click at [195, 104] on button "支出" at bounding box center [191, 103] width 14 height 13
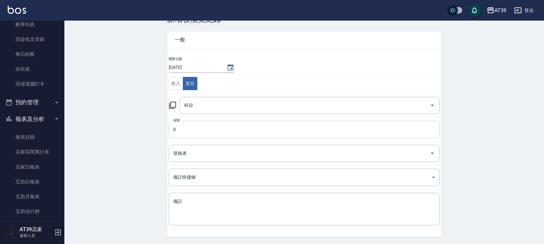
scroll to position [40, 0]
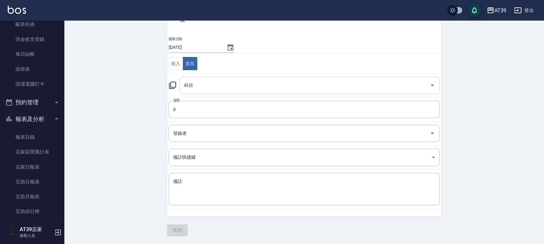
click at [244, 86] on input "科目" at bounding box center [304, 85] width 245 height 11
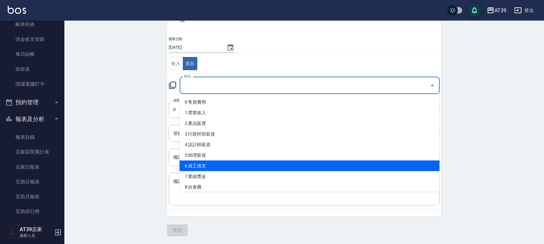
click at [224, 162] on li "6 員工借支" at bounding box center [310, 166] width 260 height 11
type input "6 員工借支"
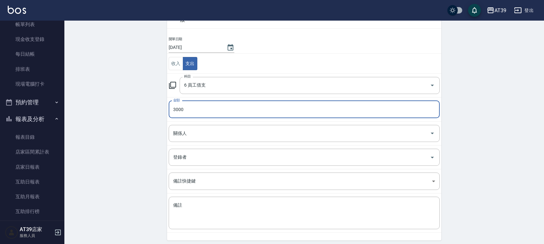
type input "3000"
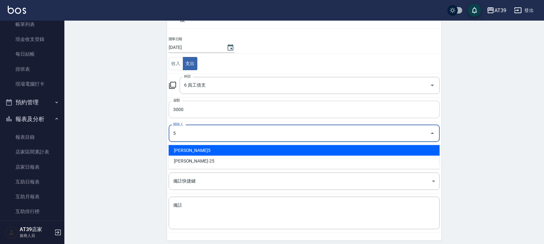
type input "張愷兒-5"
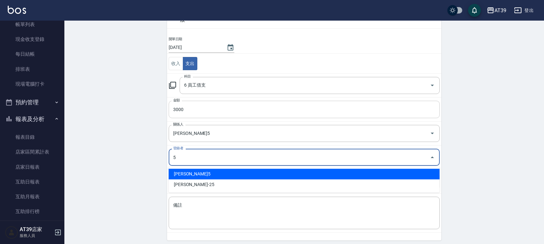
type input "張愷兒-5"
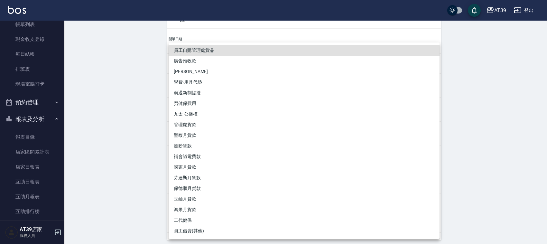
click at [136, 92] on div at bounding box center [273, 122] width 547 height 244
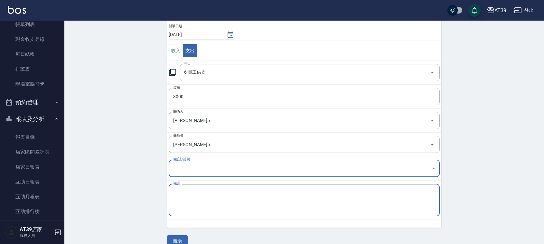
scroll to position [64, 0]
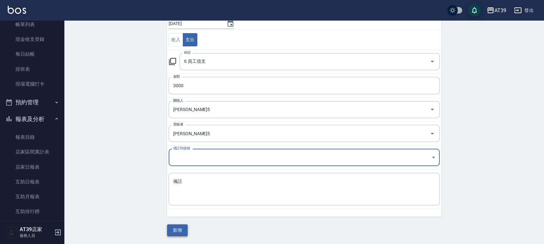
click at [176, 227] on button "新增" at bounding box center [177, 230] width 21 height 12
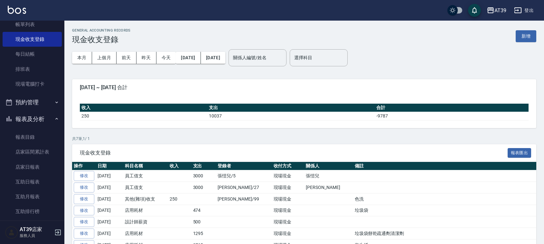
click at [13, 10] on img at bounding box center [17, 10] width 18 height 8
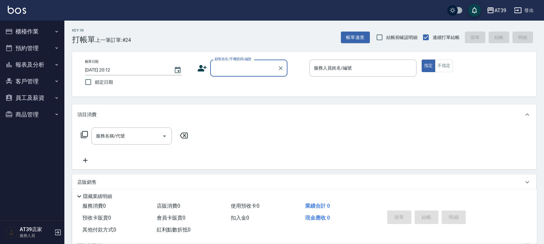
click at [56, 59] on button "報表及分析" at bounding box center [32, 64] width 59 height 17
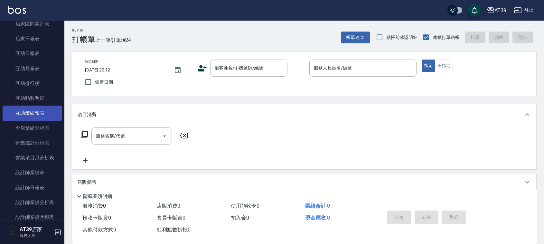
scroll to position [80, 0]
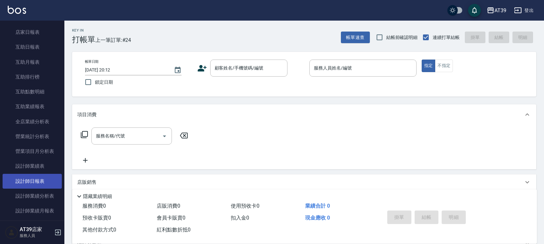
click at [41, 184] on link "設計師日報表" at bounding box center [32, 181] width 59 height 15
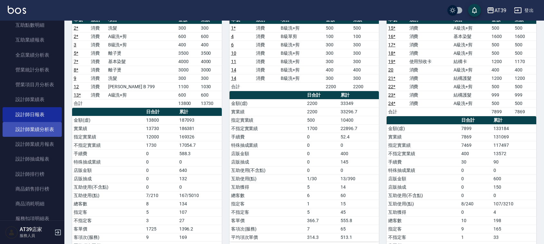
scroll to position [161, 0]
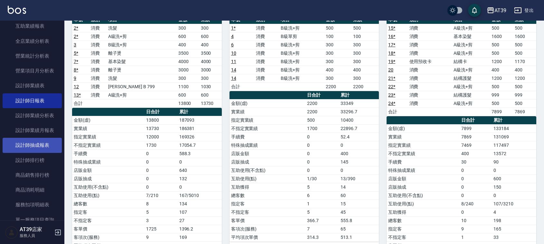
click at [49, 147] on link "設計師抽成報表" at bounding box center [32, 145] width 59 height 15
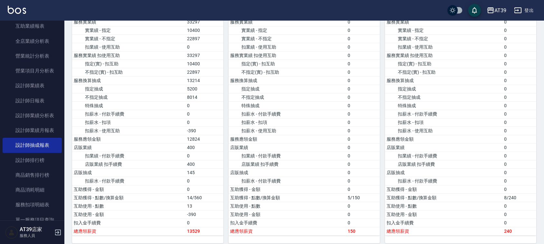
scroll to position [684, 0]
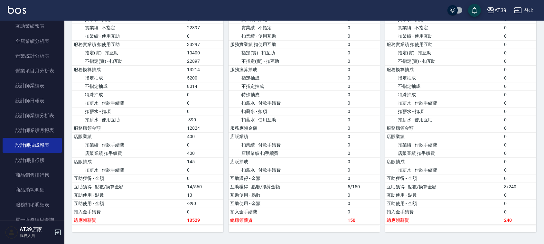
click at [25, 12] on img at bounding box center [17, 10] width 18 height 8
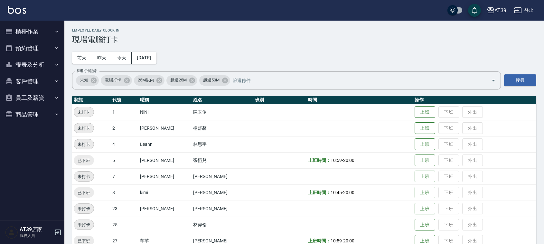
drag, startPoint x: 353, startPoint y: 28, endPoint x: 356, endPoint y: 30, distance: 3.9
drag, startPoint x: 356, startPoint y: 30, endPoint x: 20, endPoint y: 29, distance: 336.0
click at [20, 29] on button "櫃檯作業" at bounding box center [32, 31] width 59 height 17
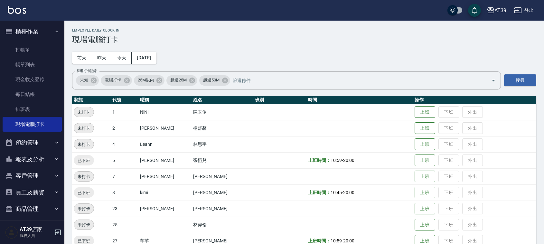
click at [34, 155] on button "報表及分析" at bounding box center [32, 159] width 59 height 17
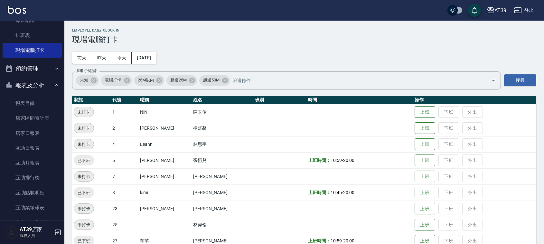
scroll to position [105, 0]
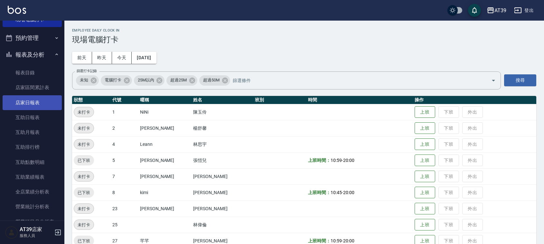
click at [28, 102] on link "店家日報表" at bounding box center [32, 102] width 59 height 15
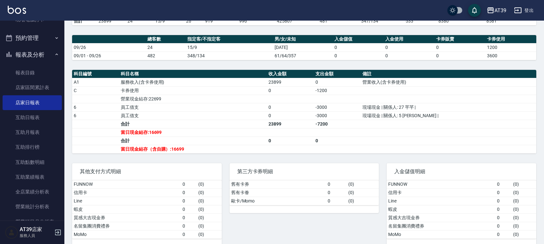
drag, startPoint x: 201, startPoint y: 55, endPoint x: 216, endPoint y: 107, distance: 54.0
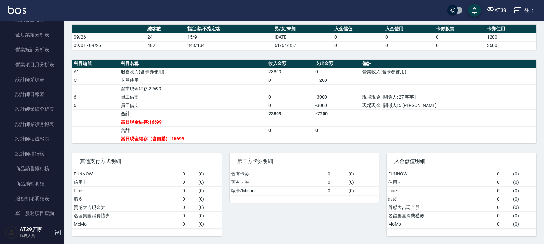
scroll to position [276, 0]
click at [44, 84] on link "設計師日報表" at bounding box center [32, 79] width 59 height 15
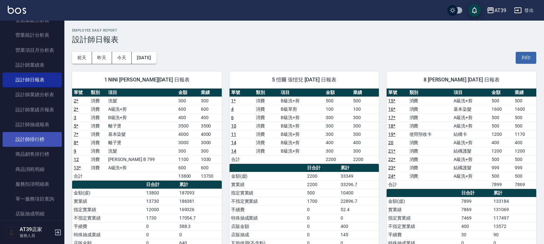
click at [41, 135] on link "設計師排行榜" at bounding box center [32, 139] width 59 height 15
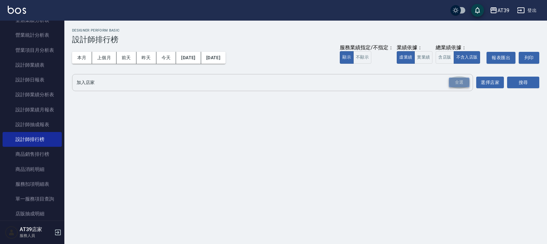
click at [464, 84] on div "全選" at bounding box center [459, 83] width 21 height 10
click at [533, 88] on button "搜尋" at bounding box center [523, 83] width 32 height 12
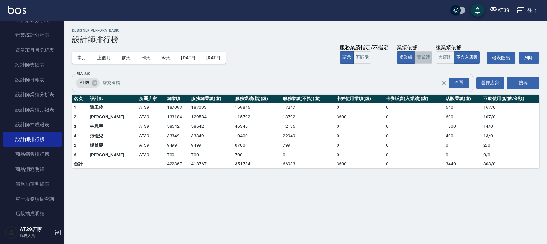
click at [419, 58] on button "實業績" at bounding box center [424, 57] width 18 height 13
click at [226, 54] on button "[DATE]" at bounding box center [213, 58] width 24 height 12
